Goal: Task Accomplishment & Management: Complete application form

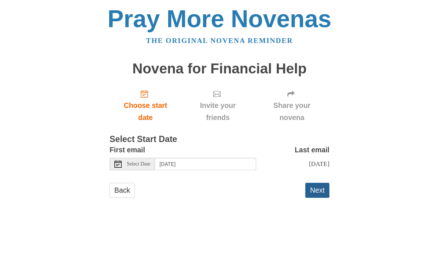
click at [313, 192] on button "Next" at bounding box center [317, 190] width 24 height 15
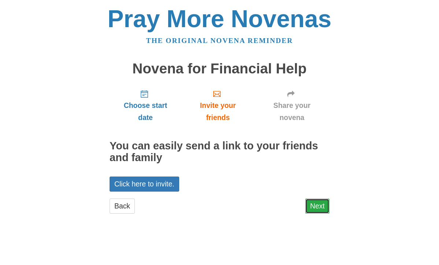
click at [314, 209] on link "Next" at bounding box center [317, 205] width 24 height 15
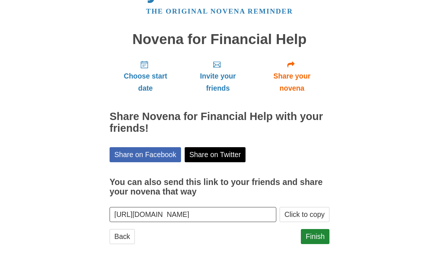
scroll to position [30, 0]
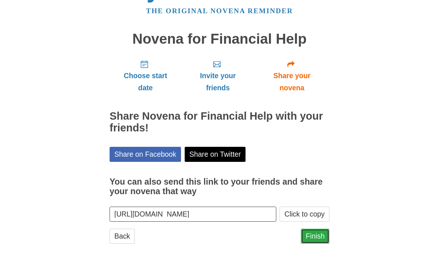
click at [319, 239] on link "Finish" at bounding box center [315, 235] width 29 height 15
